Goal: Task Accomplishment & Management: Use online tool/utility

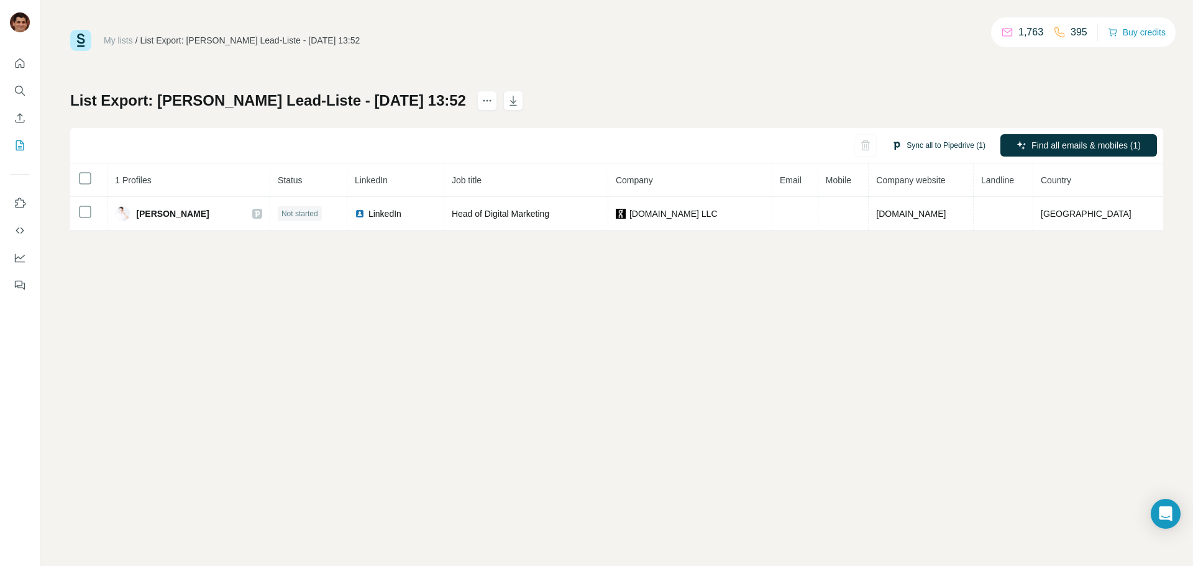
click at [954, 136] on button "Sync all to Pipedrive (1)" at bounding box center [938, 145] width 111 height 19
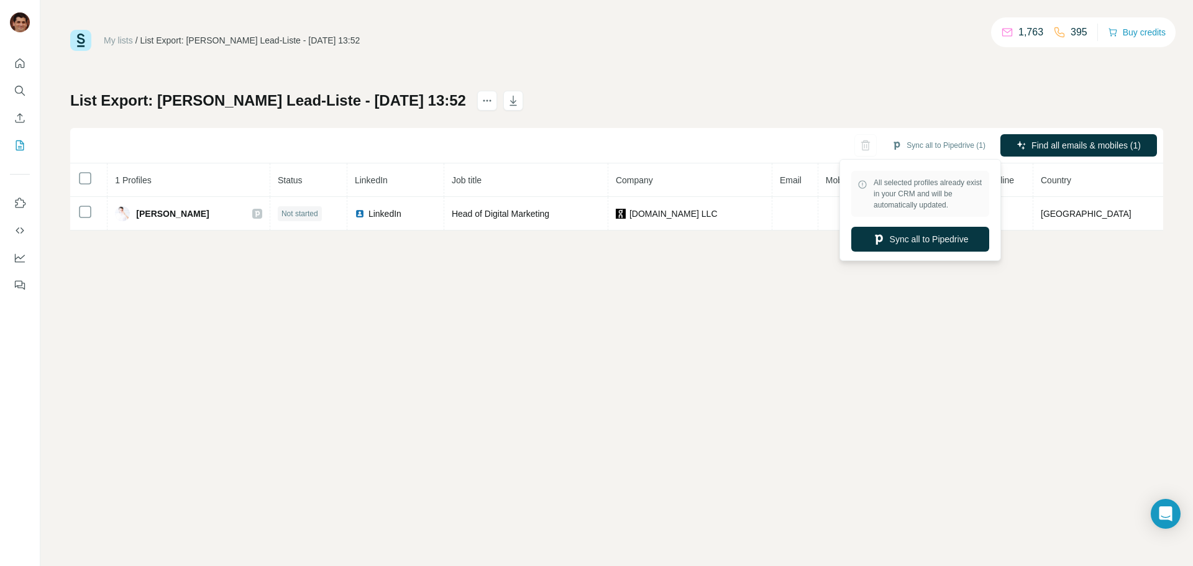
click at [920, 239] on button "Sync all to Pipedrive" at bounding box center [920, 239] width 138 height 25
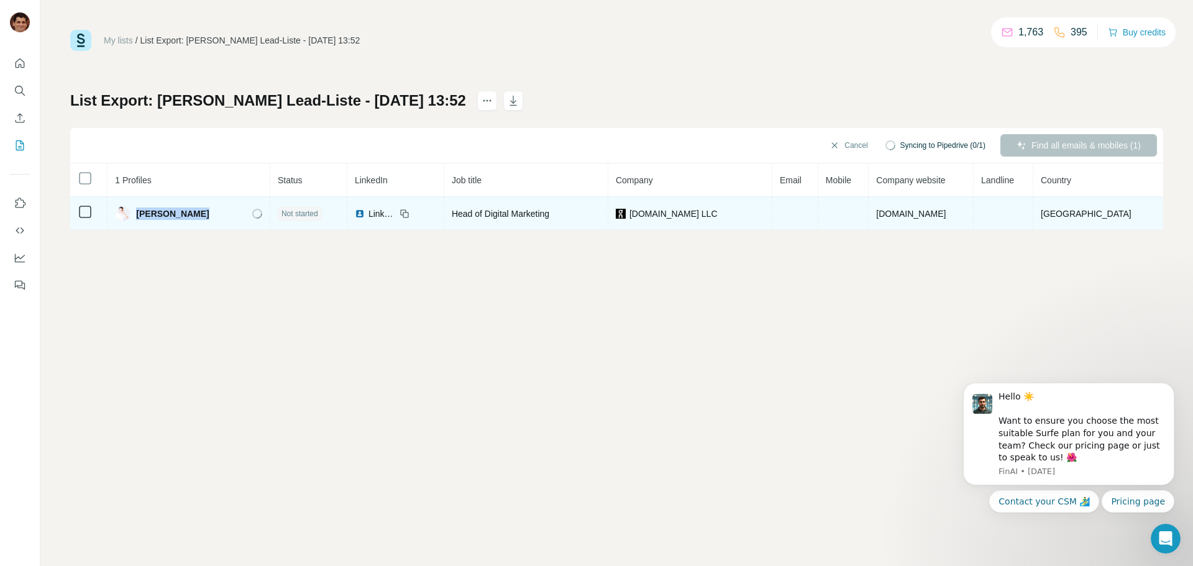
drag, startPoint x: 211, startPoint y: 213, endPoint x: 139, endPoint y: 222, distance: 72.0
click at [139, 222] on td "[PERSON_NAME]" at bounding box center [188, 214] width 163 height 34
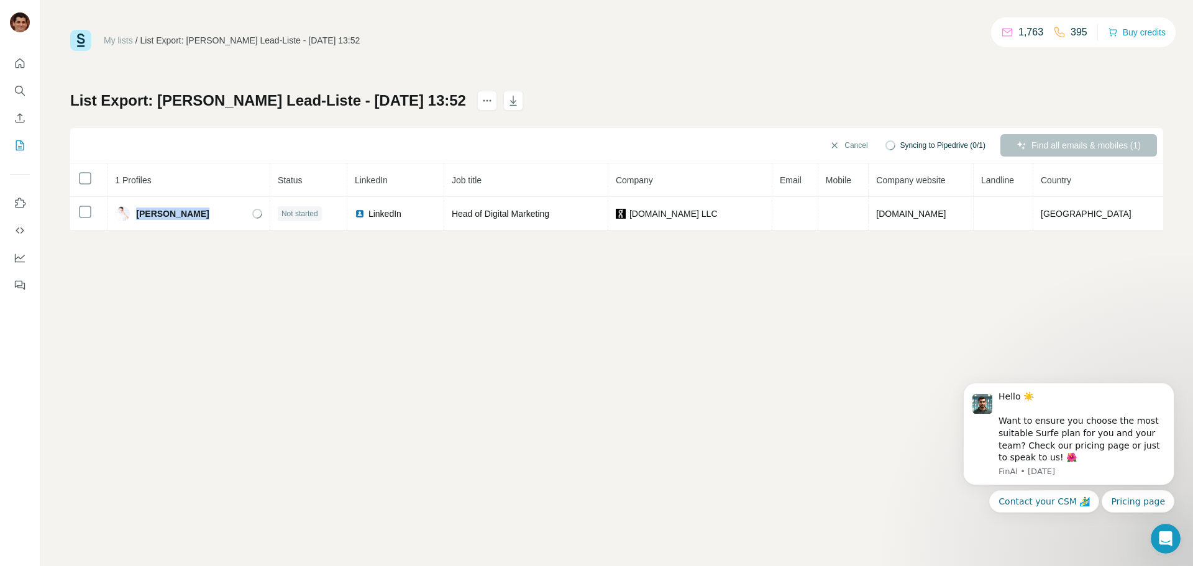
copy span "[PERSON_NAME]"
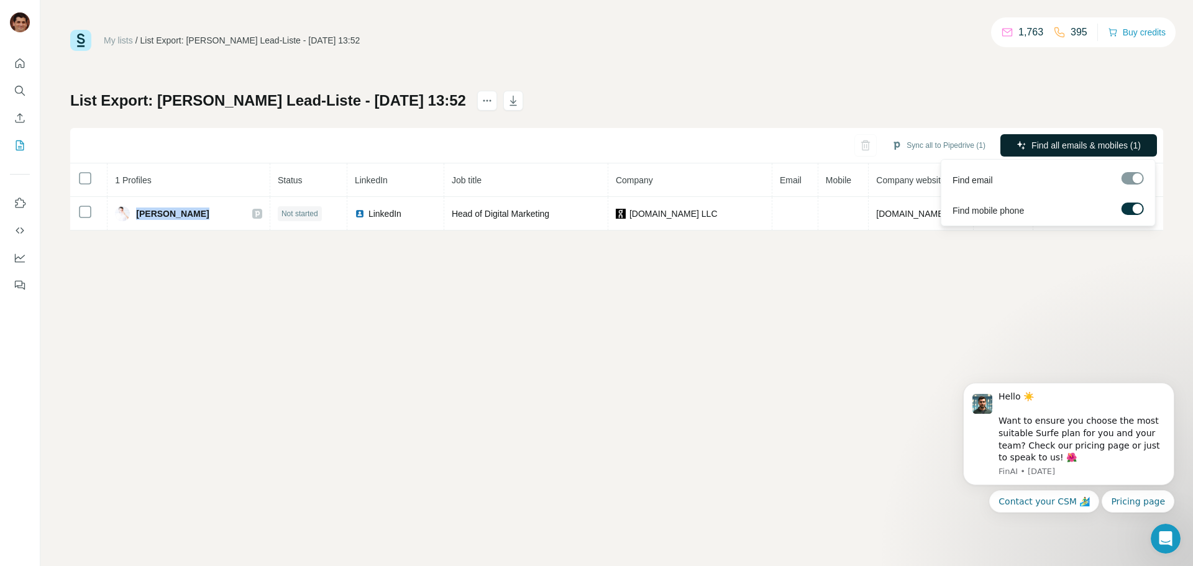
click at [1028, 145] on button "Find all emails & mobiles (1)" at bounding box center [1078, 145] width 157 height 22
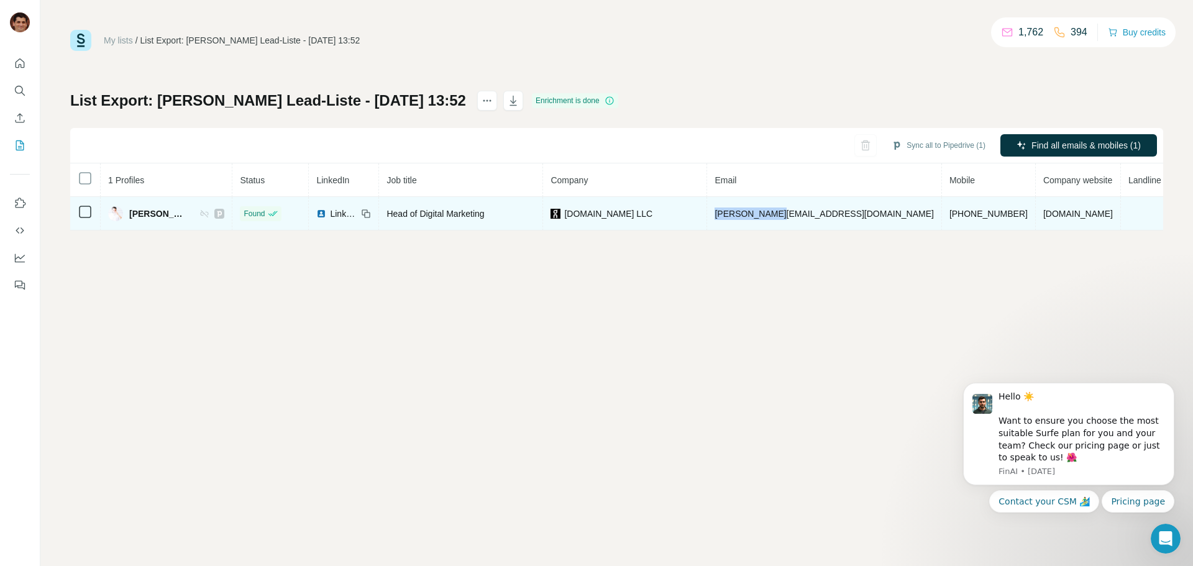
drag, startPoint x: 793, startPoint y: 214, endPoint x: 759, endPoint y: 229, distance: 37.9
click at [764, 218] on td "[PERSON_NAME][EMAIL_ADDRESS][DOMAIN_NAME]" at bounding box center [824, 214] width 234 height 34
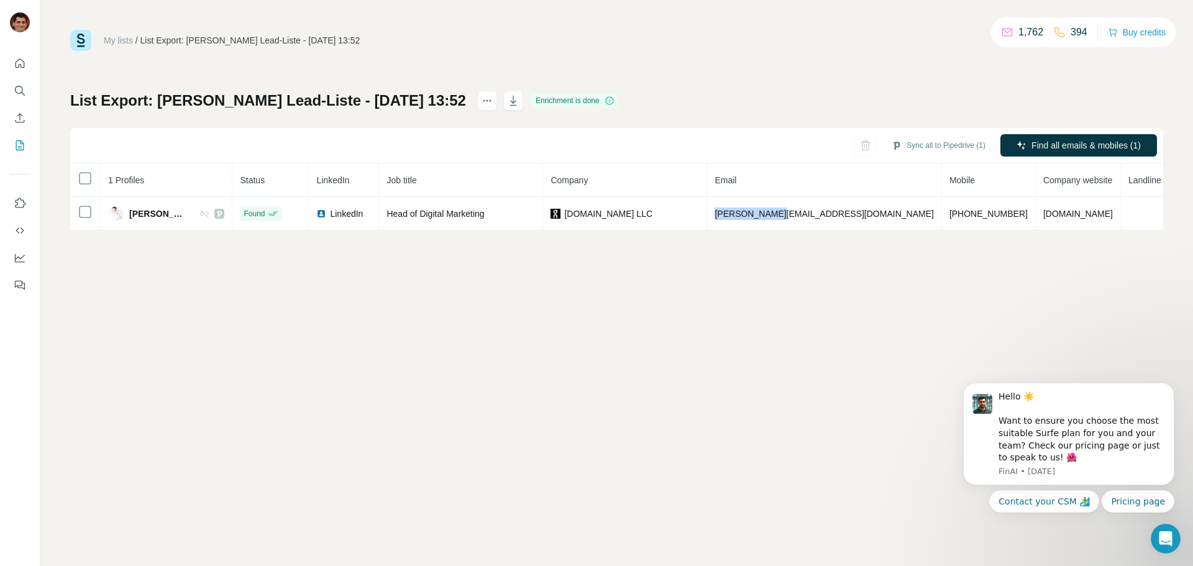
copy span "[PERSON_NAME][EMAIL_ADDRESS][DOMAIN_NAME]"
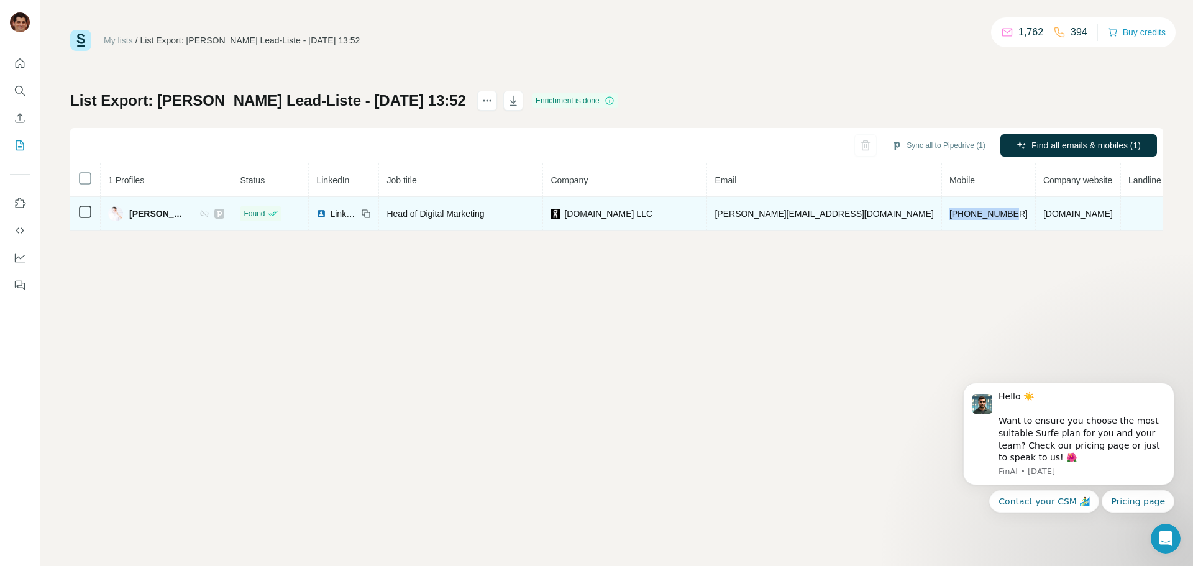
drag, startPoint x: 929, startPoint y: 212, endPoint x: 859, endPoint y: 214, distance: 70.2
click at [942, 214] on td "[PHONE_NUMBER]" at bounding box center [989, 214] width 94 height 34
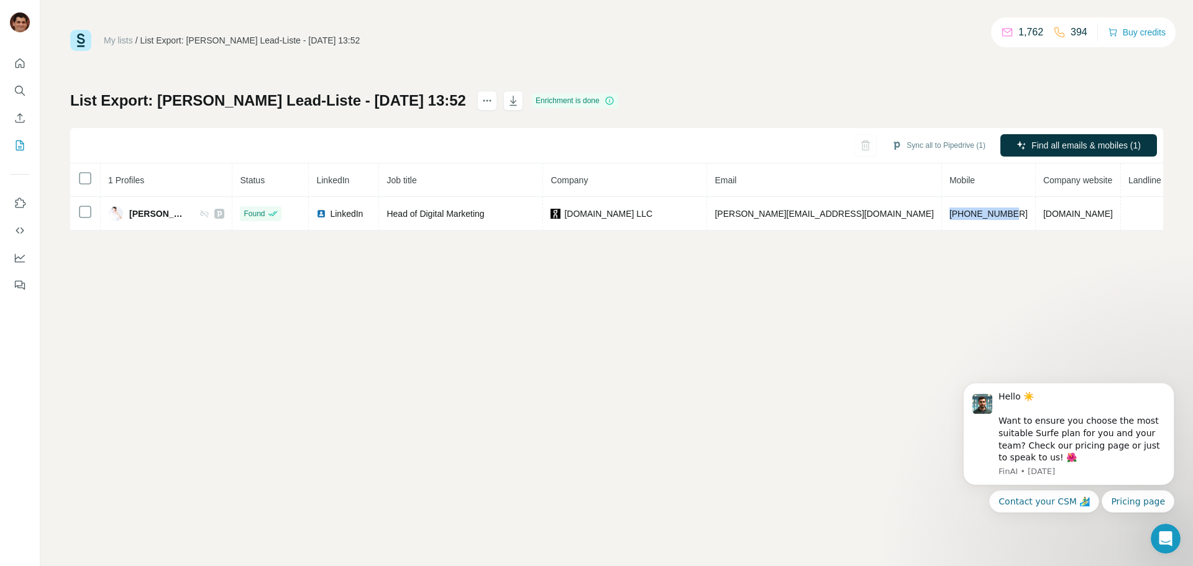
copy span "[PHONE_NUMBER]"
